Goal: Find specific page/section: Find specific page/section

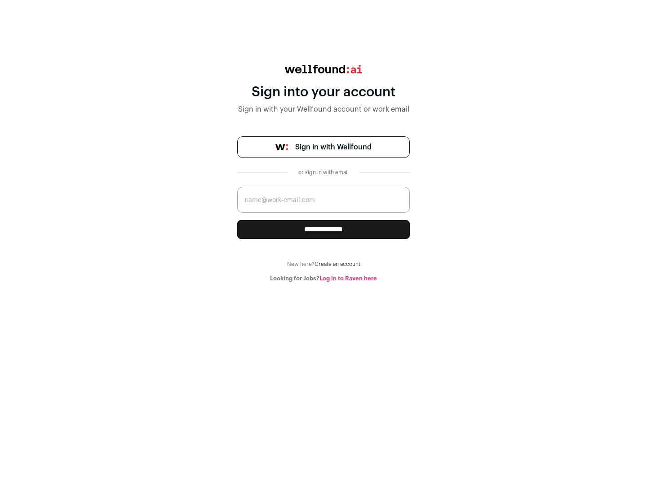
click at [333, 147] on span "Sign in with Wellfound" at bounding box center [333, 147] width 76 height 11
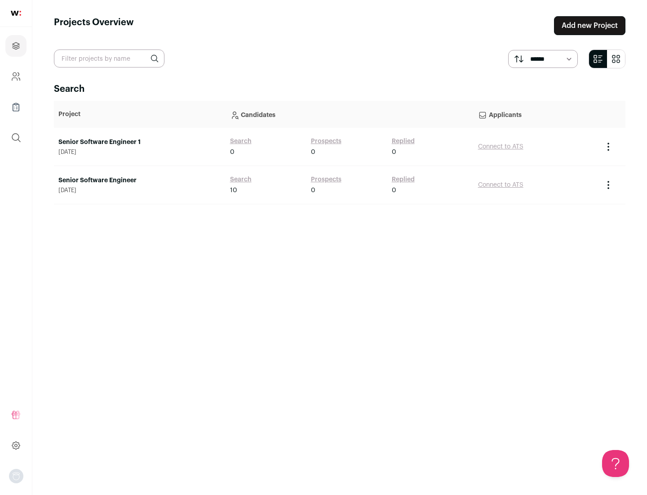
click at [139, 180] on link "Senior Software Engineer" at bounding box center [139, 180] width 163 height 9
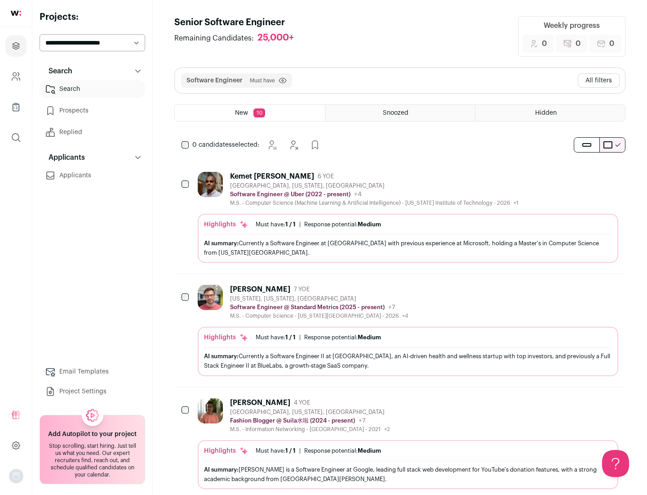
click at [400, 217] on div "Highlights Must have: 1 / 1 How many must haves have been fulfilled? | Response…" at bounding box center [408, 238] width 421 height 49
